Goal: Task Accomplishment & Management: Manage account settings

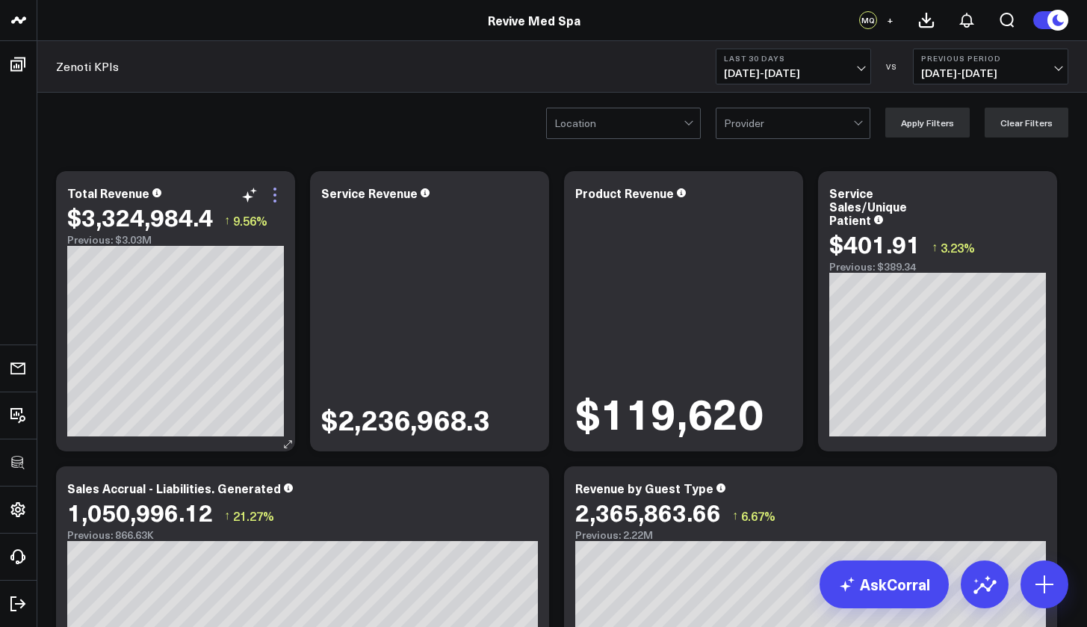
click at [276, 196] on icon at bounding box center [275, 195] width 18 height 18
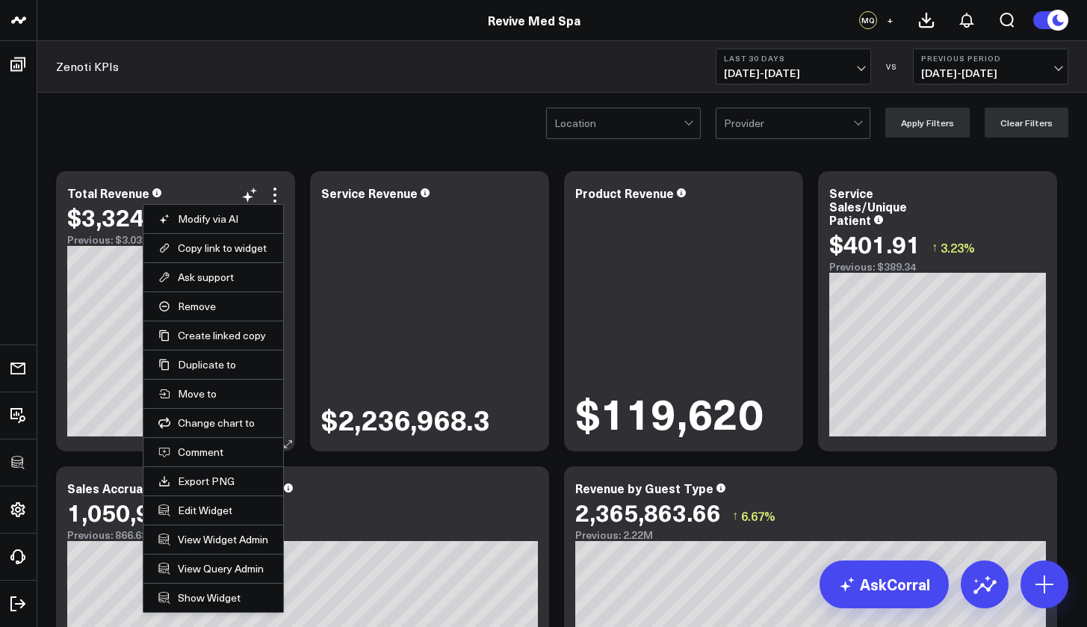
click at [236, 517] on li "Edit Widget" at bounding box center [213, 509] width 140 height 29
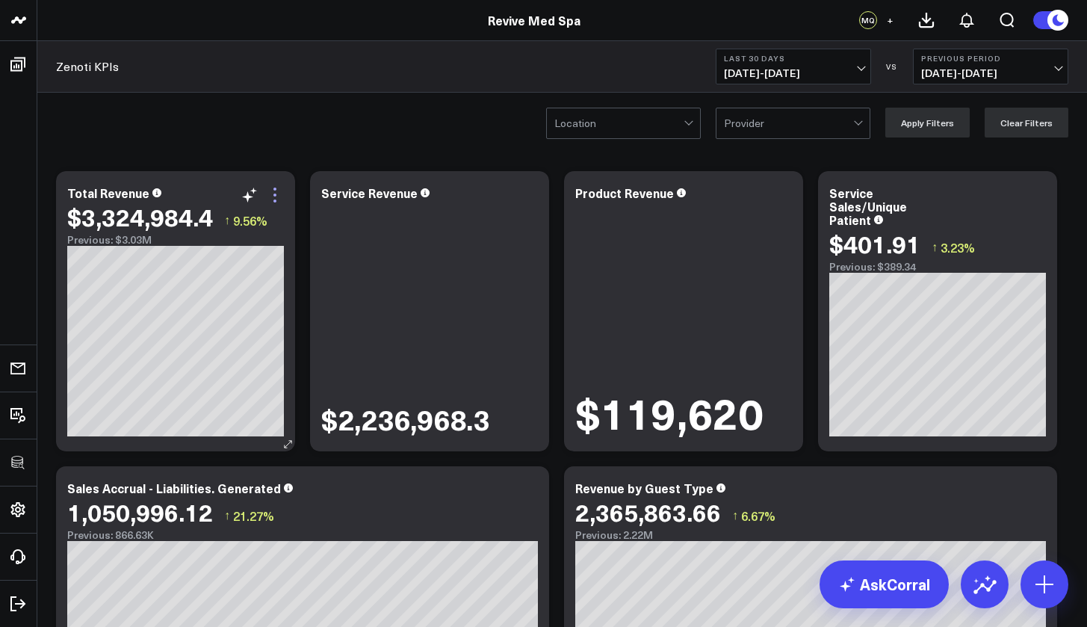
click at [277, 196] on icon at bounding box center [275, 195] width 18 height 18
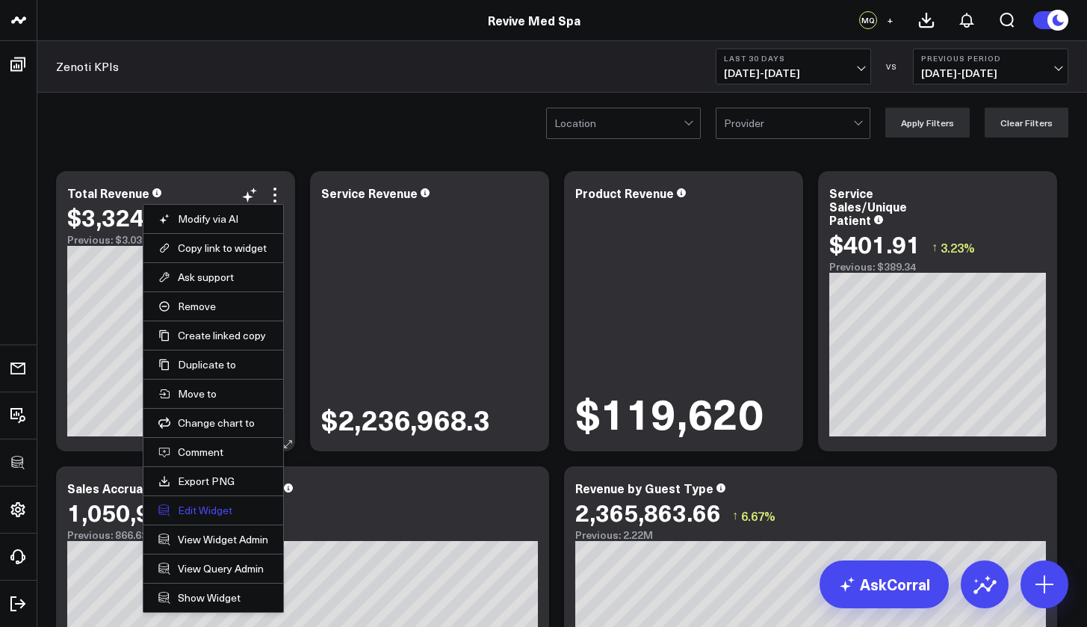
click at [216, 512] on button "Edit Widget" at bounding box center [213, 509] width 110 height 13
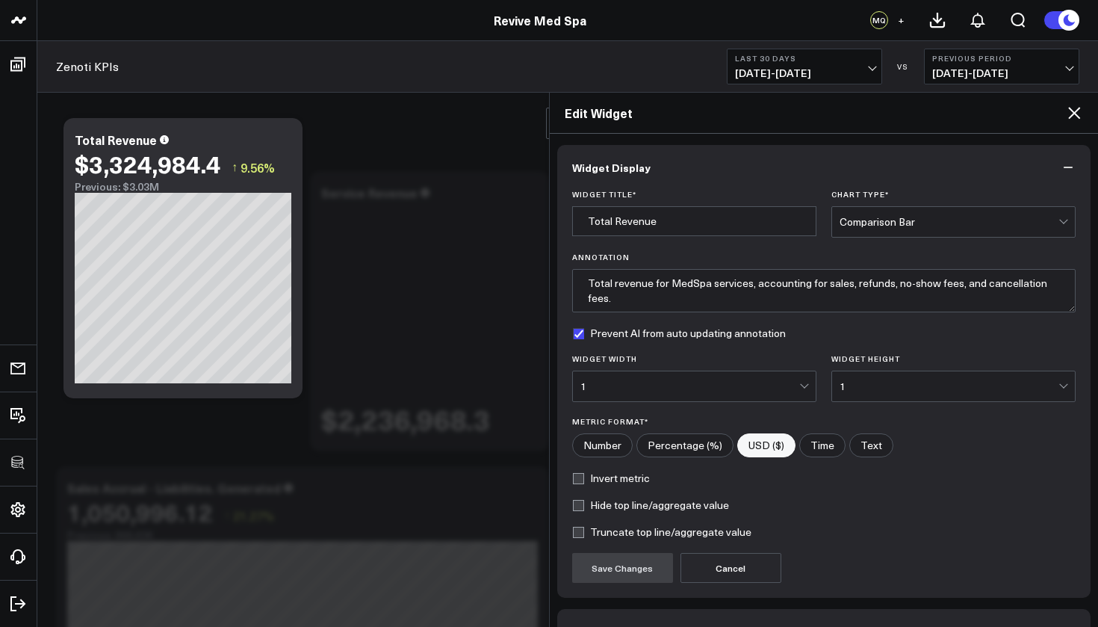
click at [570, 326] on div "Widget Title * Total Revenue Chart Type * Comparison Bar Annotation Total reven…" at bounding box center [824, 394] width 534 height 408
click at [577, 335] on label "Prevent AI from auto updating annotation" at bounding box center [679, 333] width 214 height 12
click at [577, 335] on input "Prevent AI from auto updating annotation" at bounding box center [578, 333] width 12 height 12
click at [578, 332] on label "Prevent AI from auto updating annotation" at bounding box center [679, 333] width 214 height 12
click at [578, 332] on input "Prevent AI from auto updating annotation" at bounding box center [578, 333] width 12 height 12
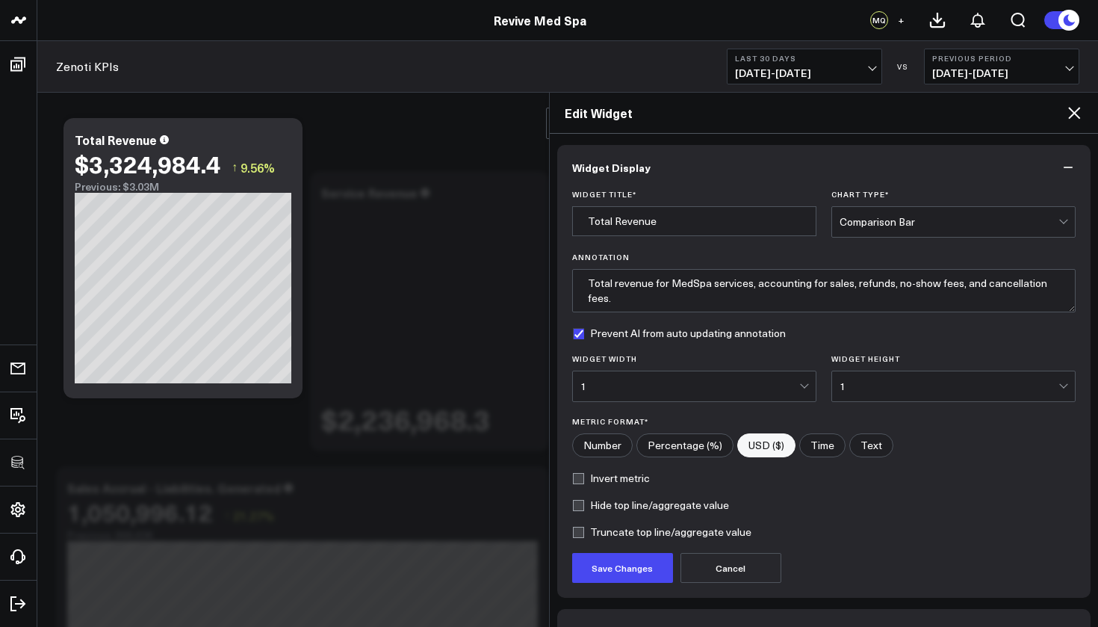
checkbox input "true"
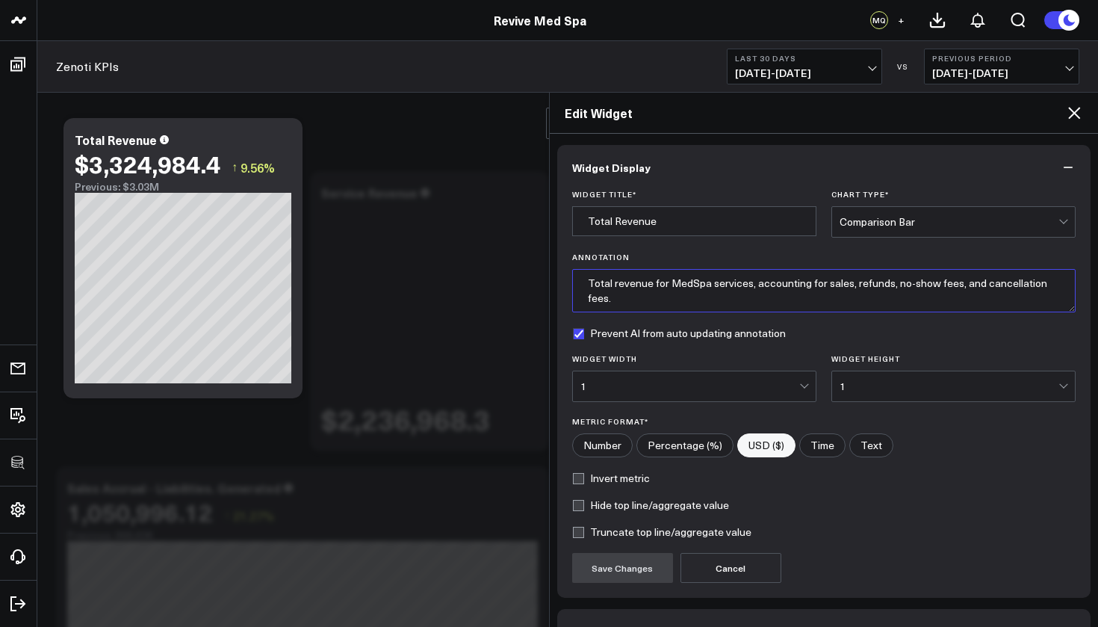
click at [630, 302] on textarea "Total revenue for MedSpa services, accounting for sales, refunds, no-show fees,…" at bounding box center [824, 290] width 504 height 43
drag, startPoint x: 705, startPoint y: 287, endPoint x: 671, endPoint y: 286, distance: 34.4
click at [671, 286] on textarea "Total revenue for MedSpa services, accounting for sales, refunds, no-show fees,…" at bounding box center [824, 290] width 504 height 43
drag, startPoint x: 720, startPoint y: 285, endPoint x: 653, endPoint y: 285, distance: 66.5
click at [653, 285] on textarea "Total revenue for all services, accounting for sales, refunds, no-show fees, an…" at bounding box center [824, 290] width 504 height 43
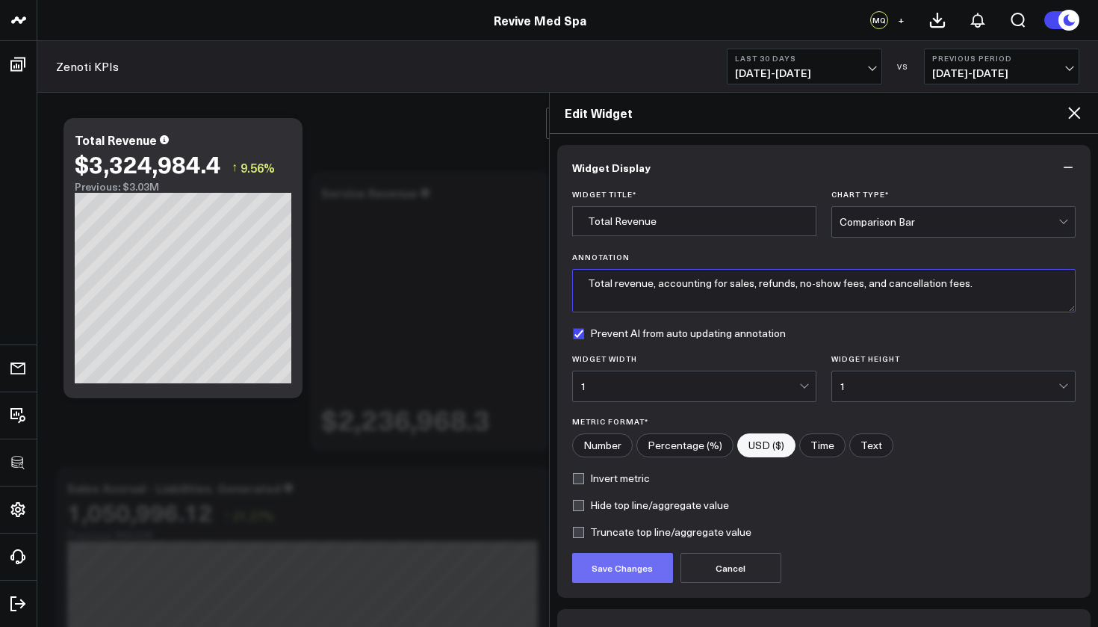
type textarea "Total revenue, accounting for sales, refunds, no-show fees, and cancellation fe…"
click at [642, 565] on button "Save Changes" at bounding box center [622, 568] width 101 height 30
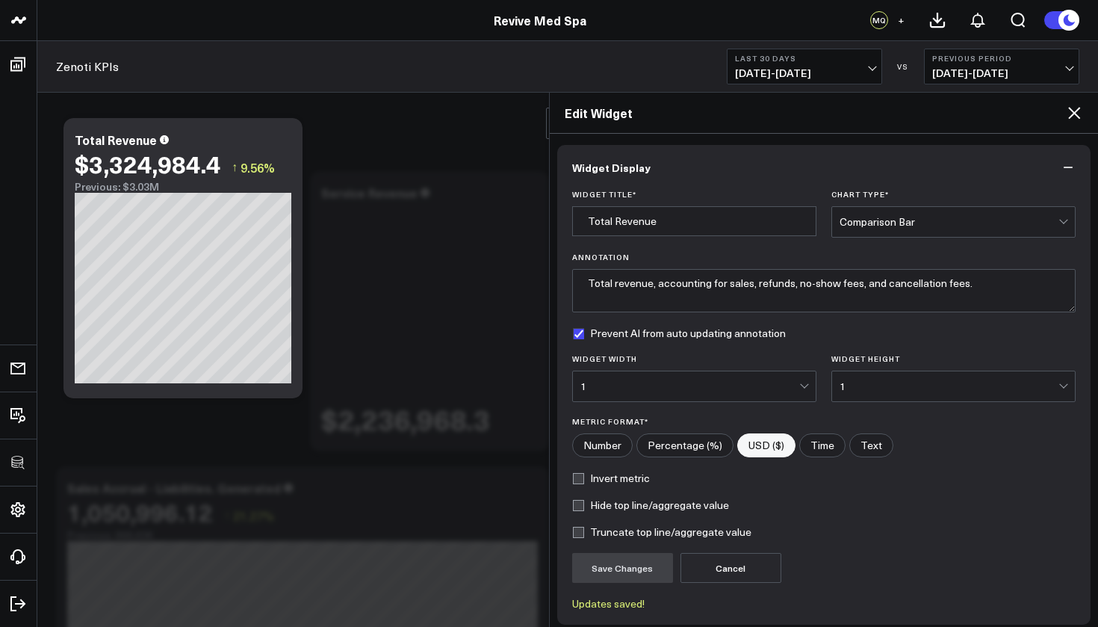
click at [1078, 109] on icon at bounding box center [1074, 113] width 18 height 18
